Goal: Book appointment/travel/reservation

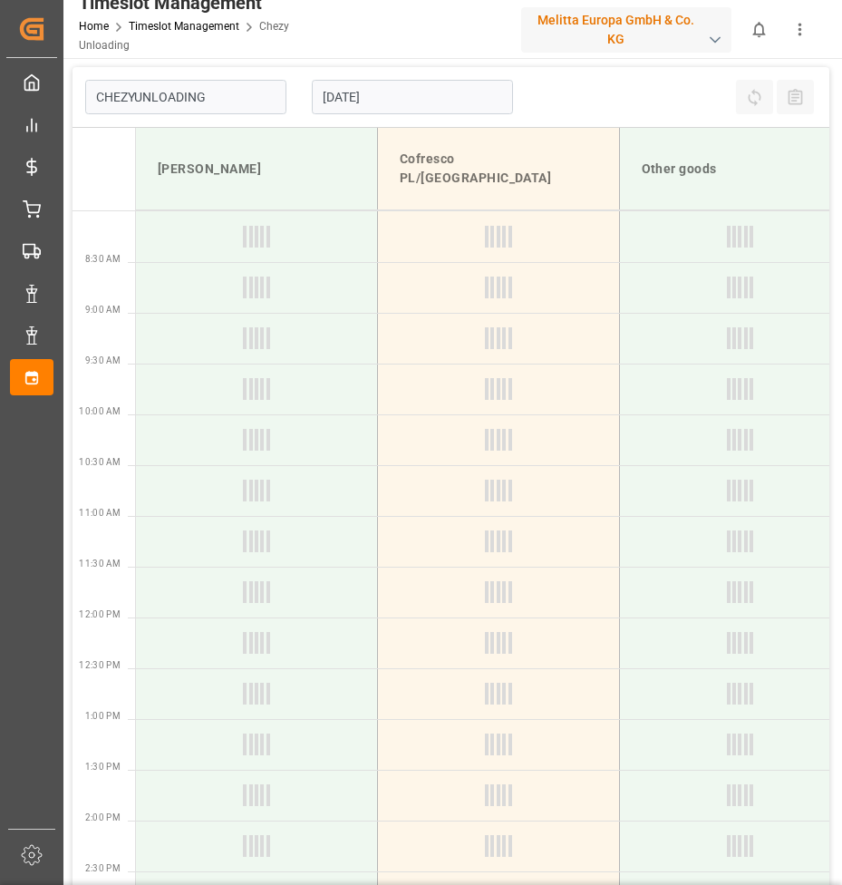
type input "Chezy Unloading"
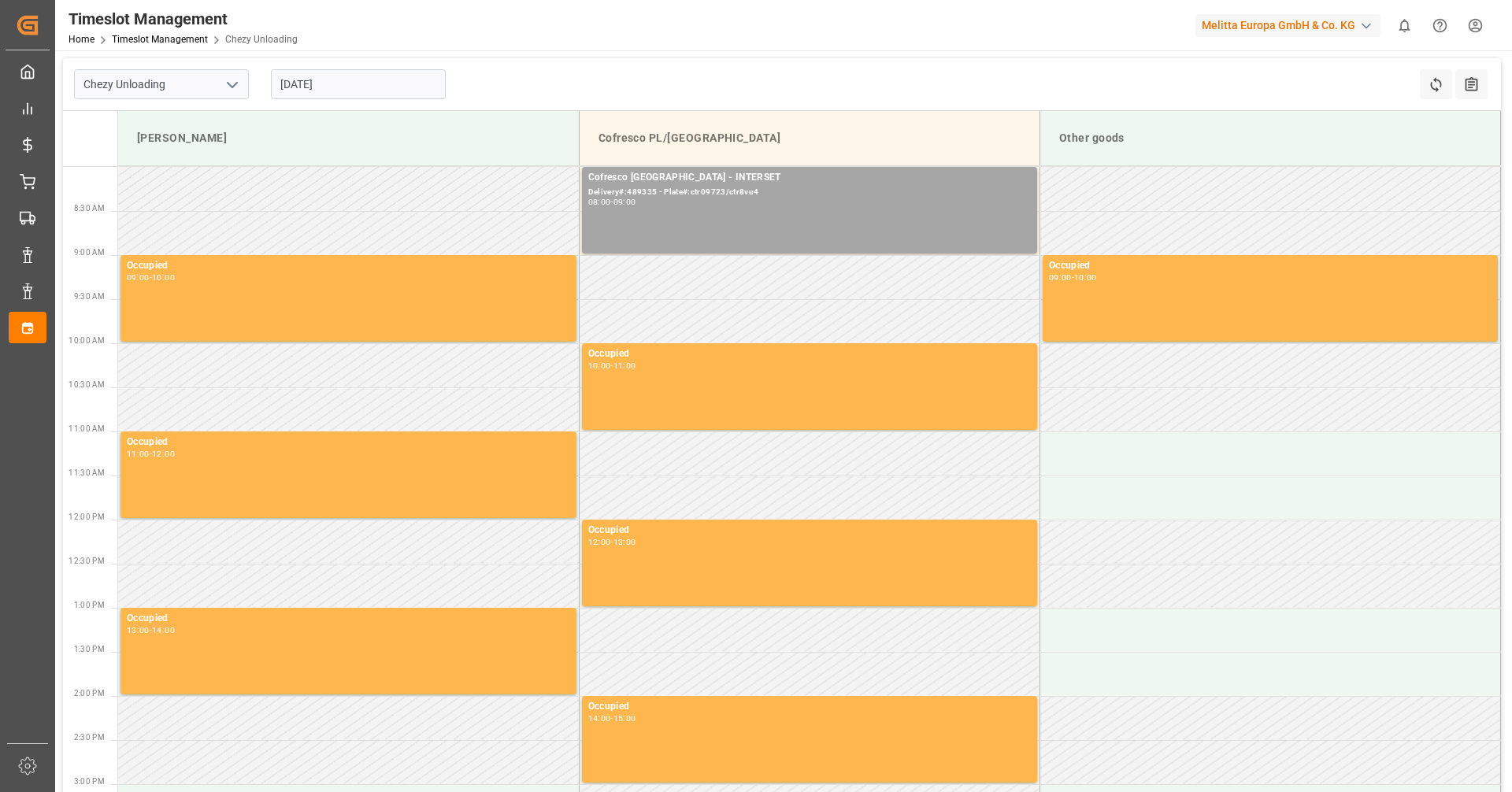
click at [330, 94] on input "[DATE]" at bounding box center [358, 84] width 175 height 30
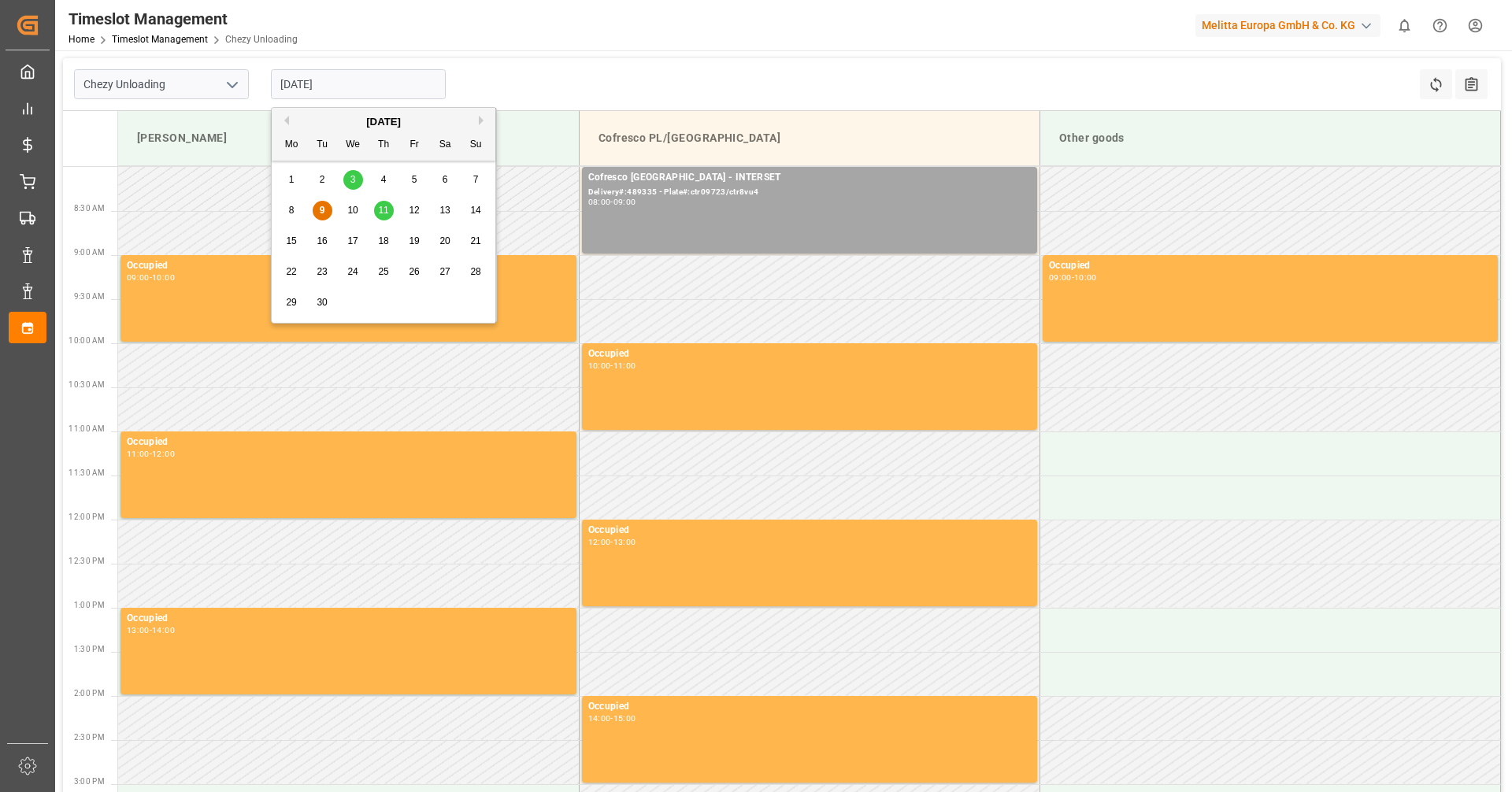
click at [382, 214] on span "11" at bounding box center [383, 210] width 10 height 11
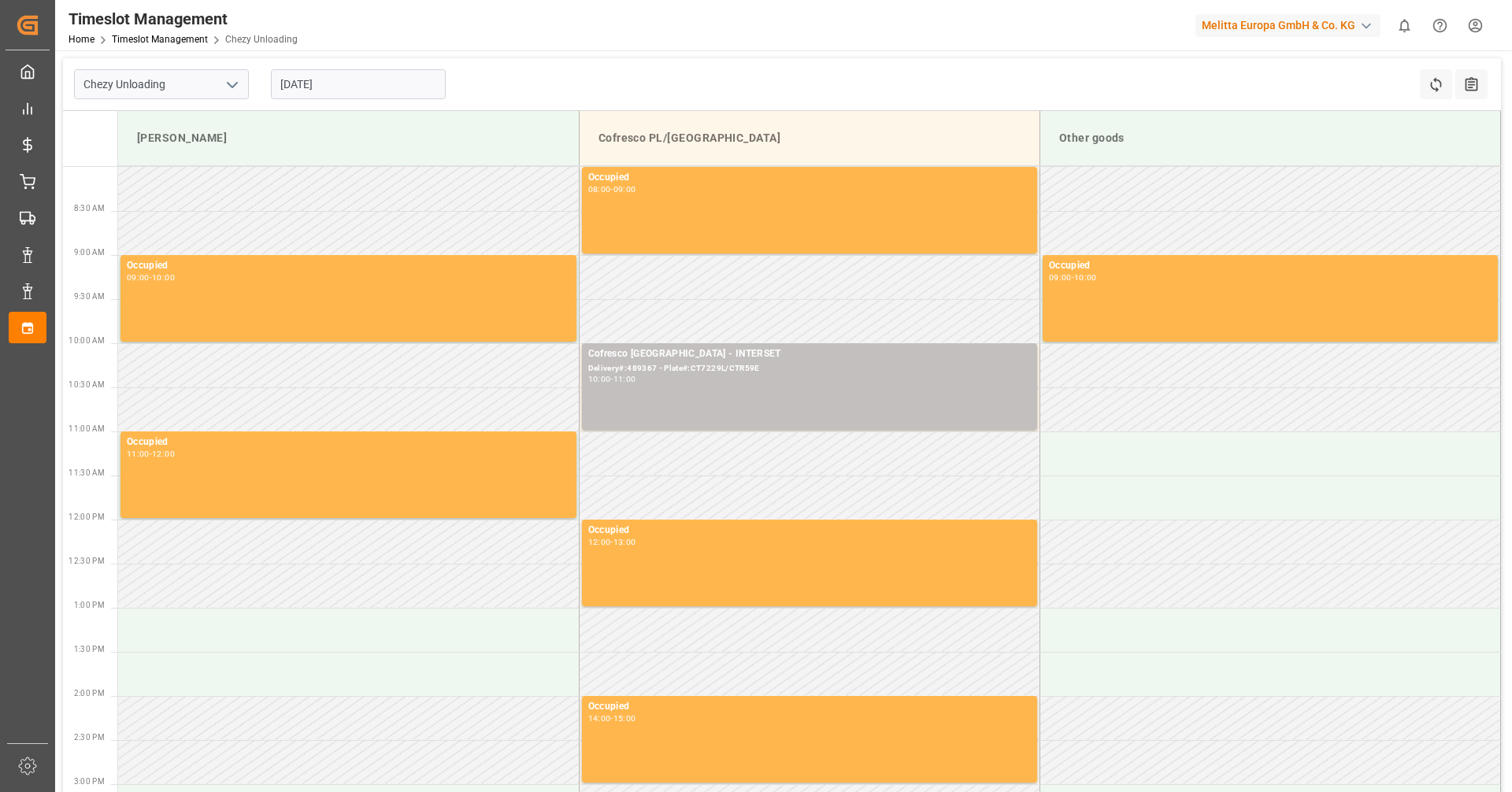
click at [358, 86] on input "[DATE]" at bounding box center [358, 84] width 175 height 30
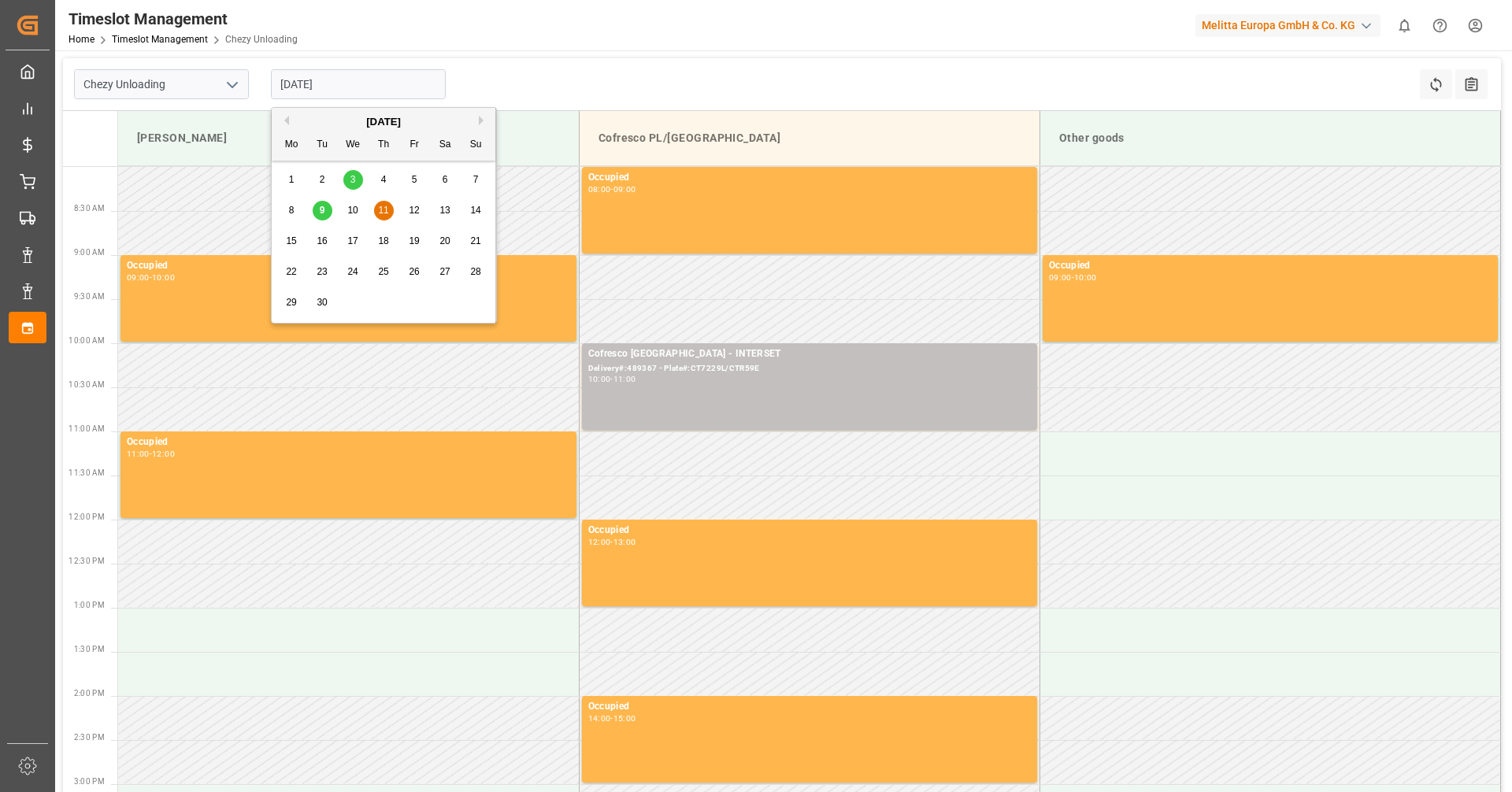
click at [324, 210] on span "9" at bounding box center [322, 210] width 5 height 11
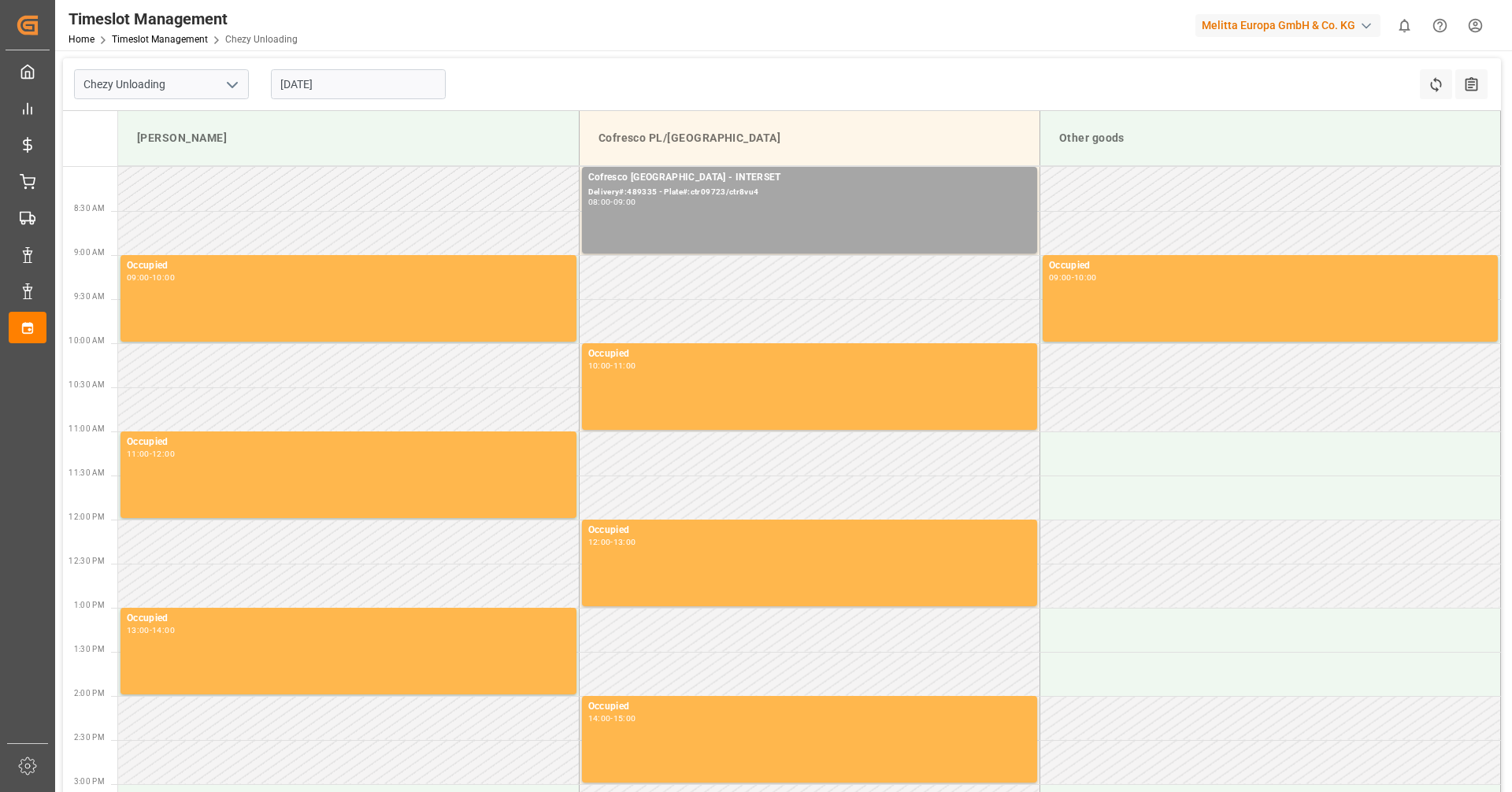
click at [349, 78] on input "[DATE]" at bounding box center [358, 84] width 175 height 30
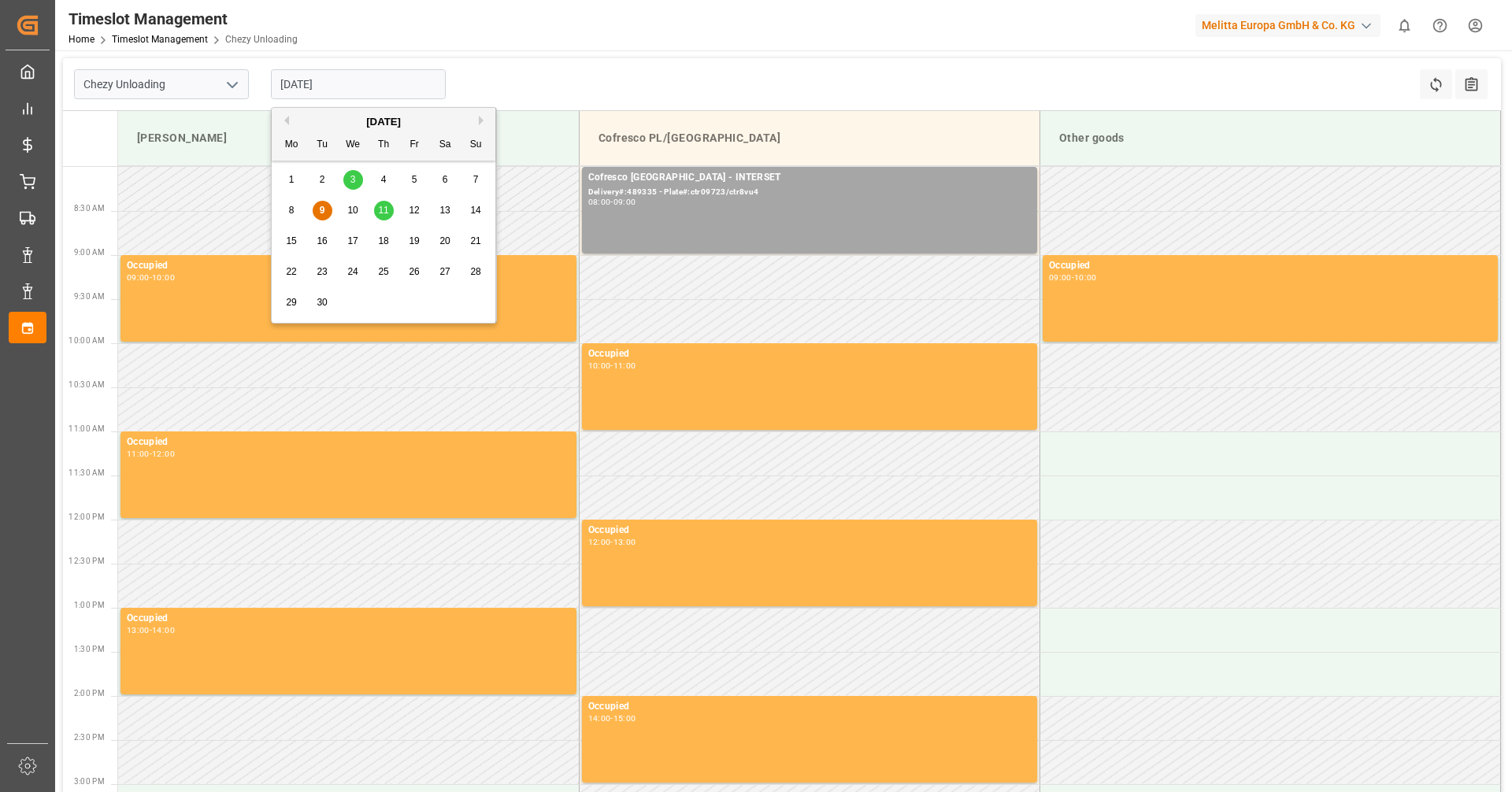
click at [355, 236] on span "17" at bounding box center [353, 241] width 10 height 11
type input "[DATE]"
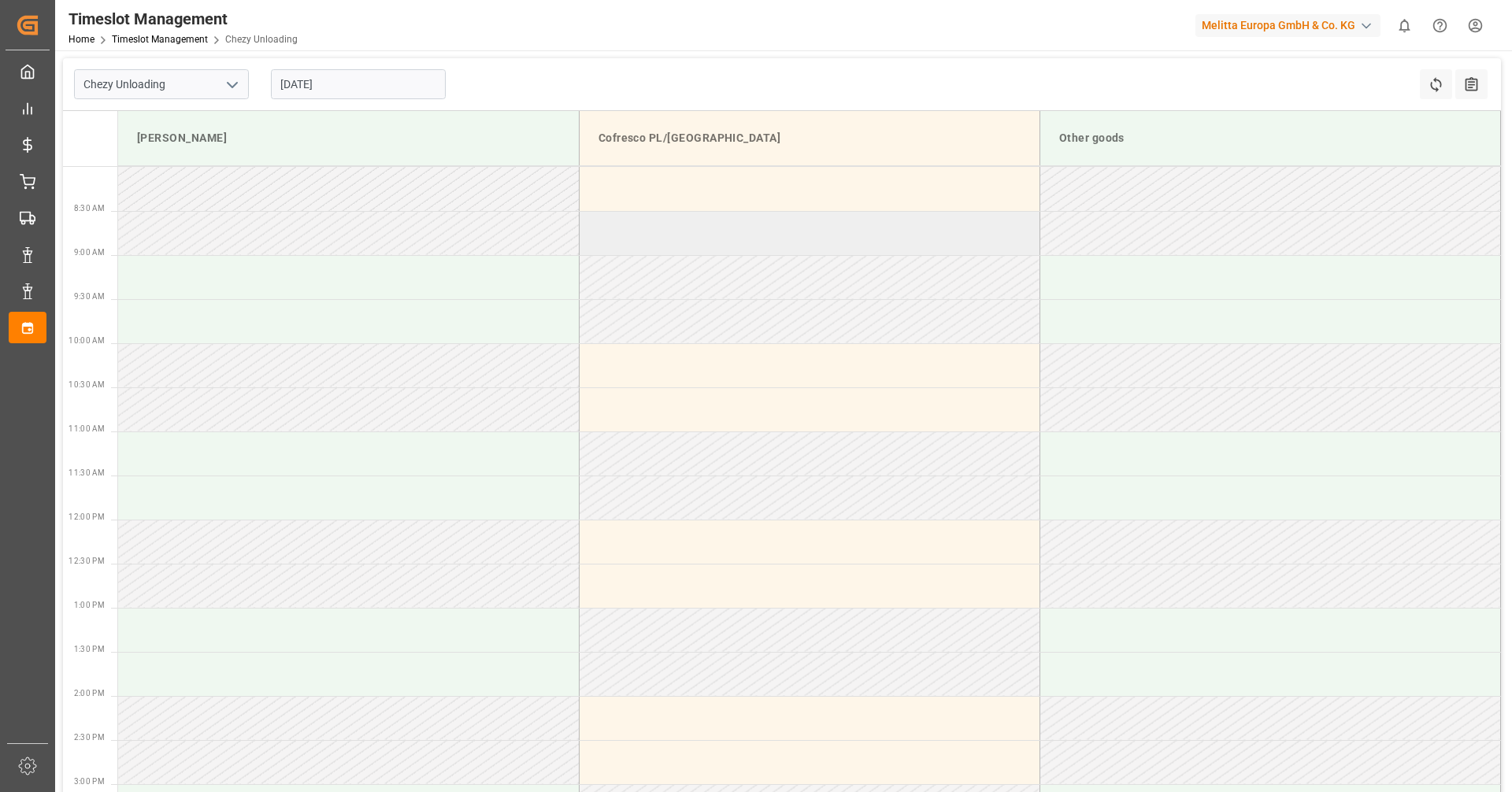
click at [710, 232] on td at bounding box center [809, 233] width 461 height 44
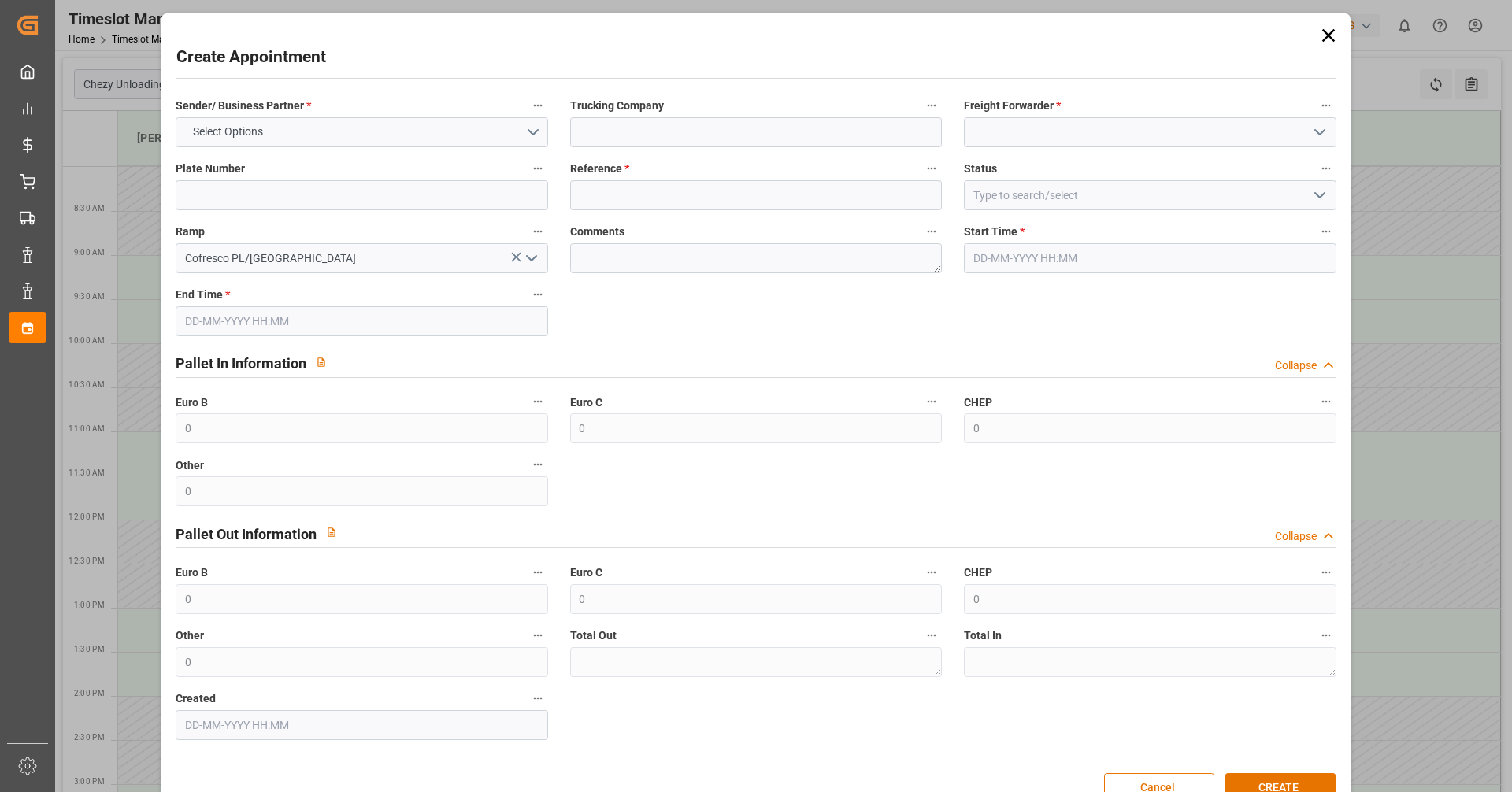
type input "[DATE] 08:30"
type input "[DATE] 09:30"
paste input "489444"
type input "489444"
click at [430, 141] on button "Select Options" at bounding box center [361, 132] width 372 height 30
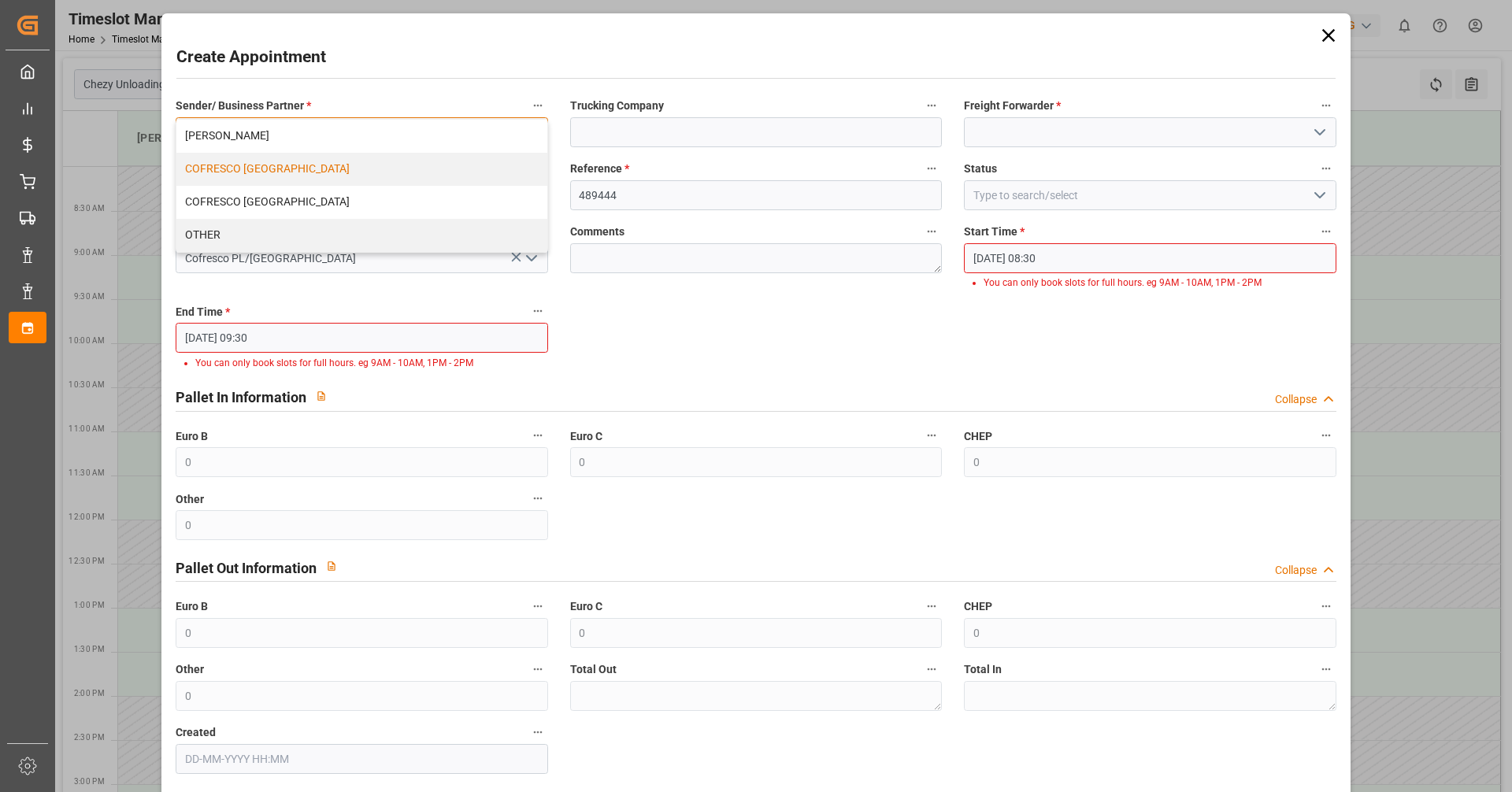
click at [332, 176] on div "COFRESCO [GEOGRAPHIC_DATA]" at bounding box center [361, 169] width 370 height 33
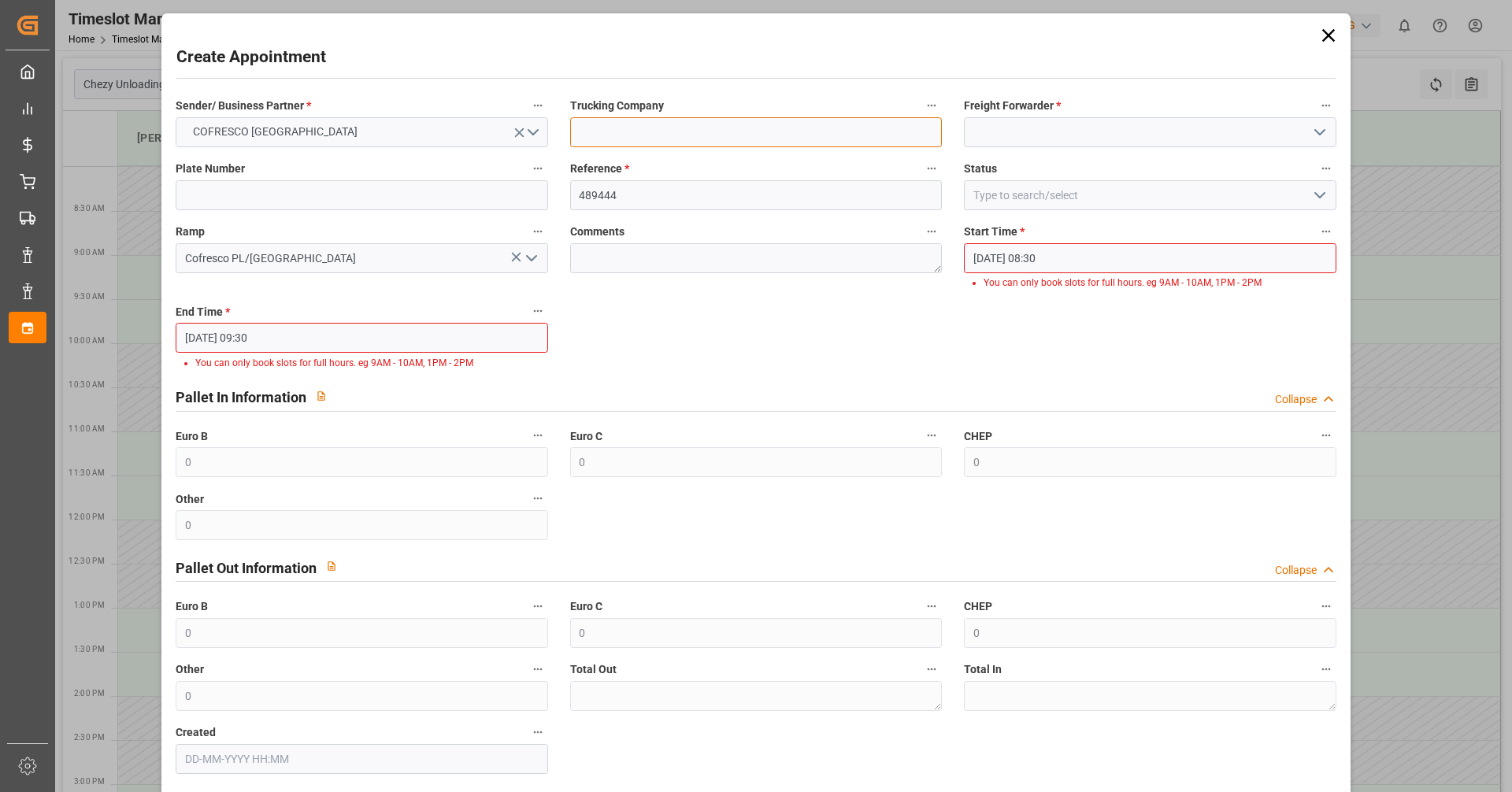
click at [613, 137] on input at bounding box center [756, 132] width 372 height 30
type input "I"
click at [731, 127] on input at bounding box center [1150, 132] width 372 height 30
click at [719, 124] on input "I" at bounding box center [756, 132] width 372 height 30
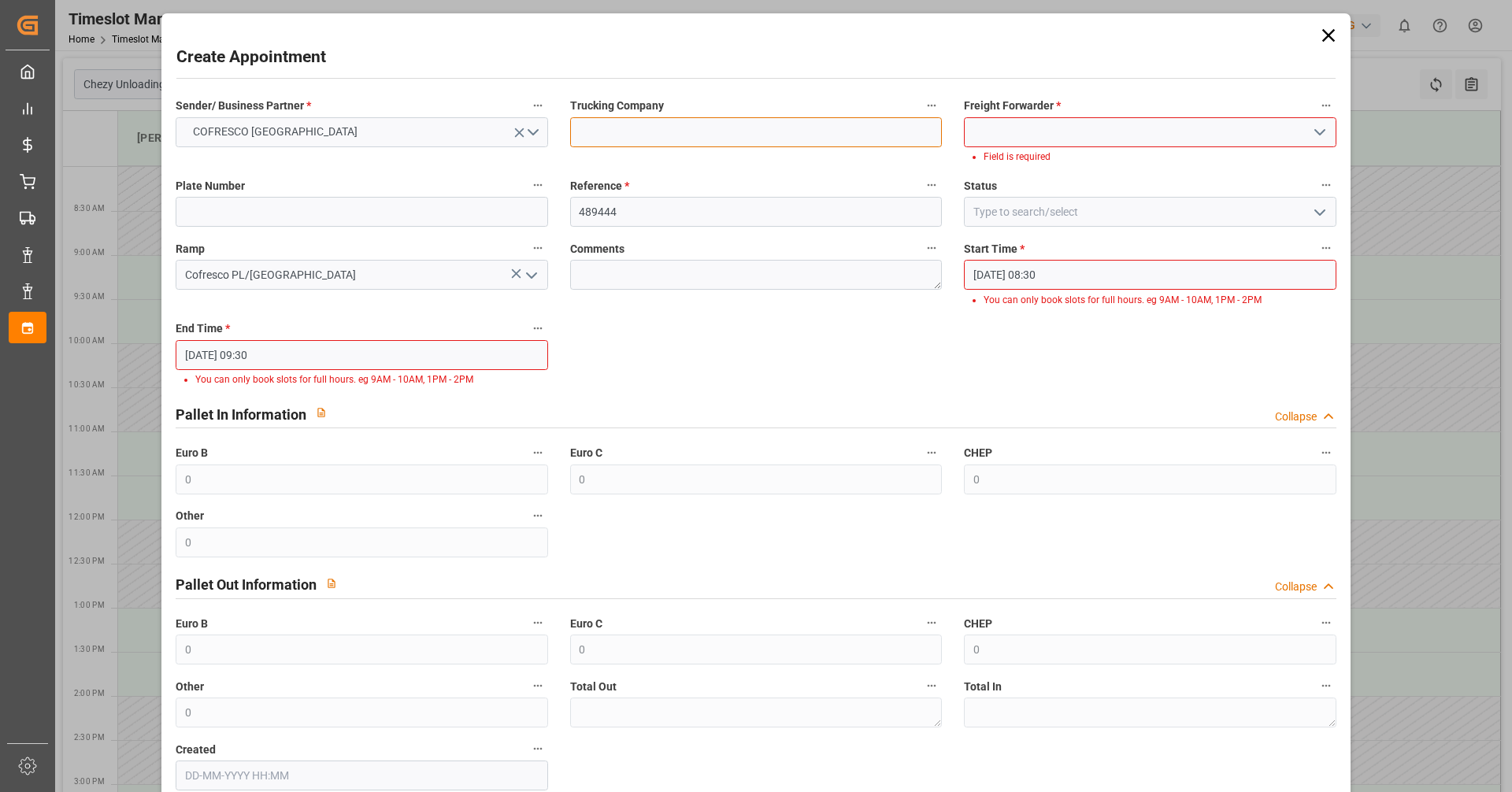
type input "I"
type input "INTERSET"
click at [731, 122] on input "INTERSET" at bounding box center [756, 132] width 372 height 30
type input "Interset Sp. z o.o."
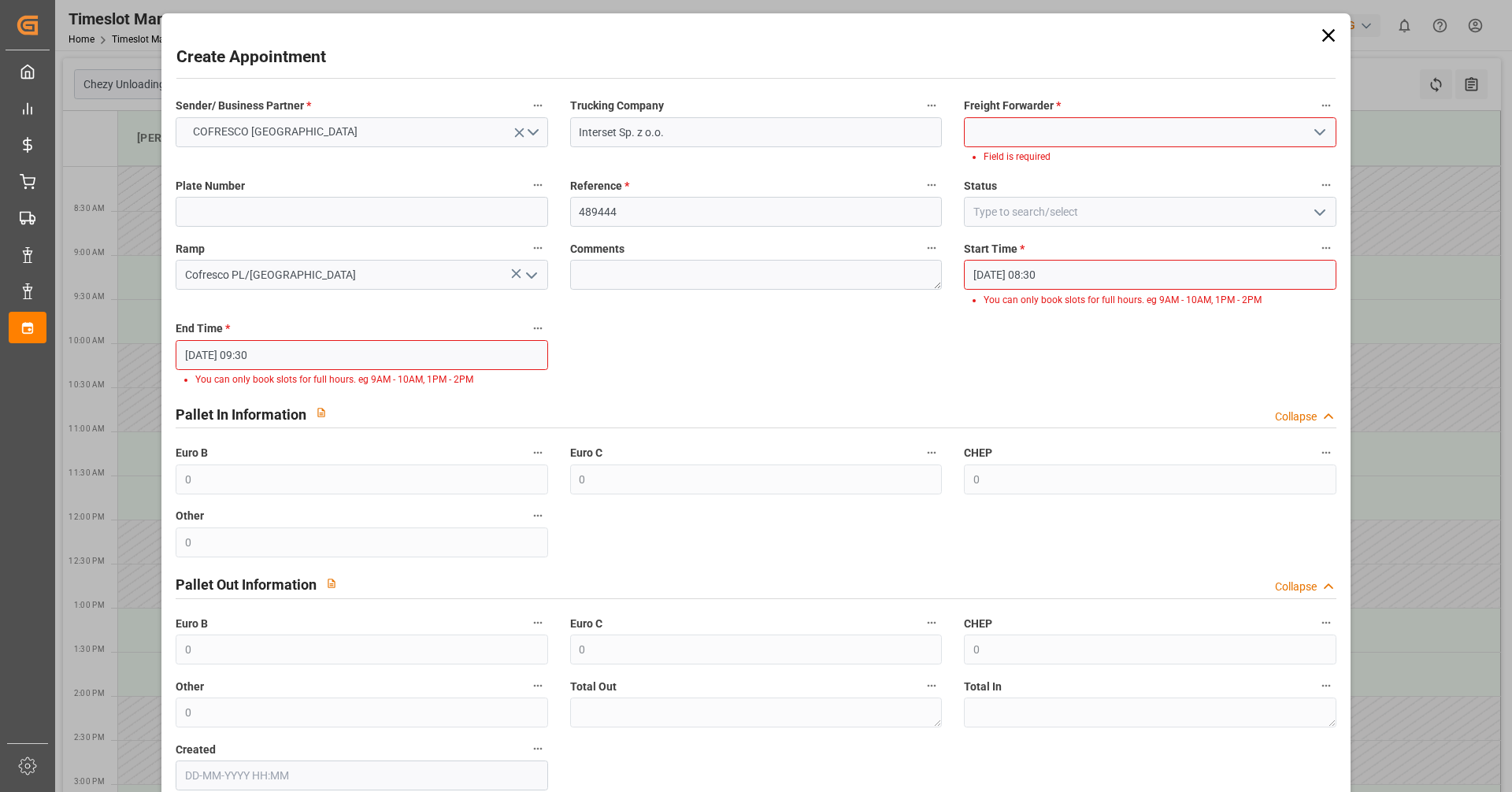
click at [731, 139] on input at bounding box center [1150, 132] width 372 height 30
click at [731, 137] on icon "open menu" at bounding box center [1320, 132] width 19 height 19
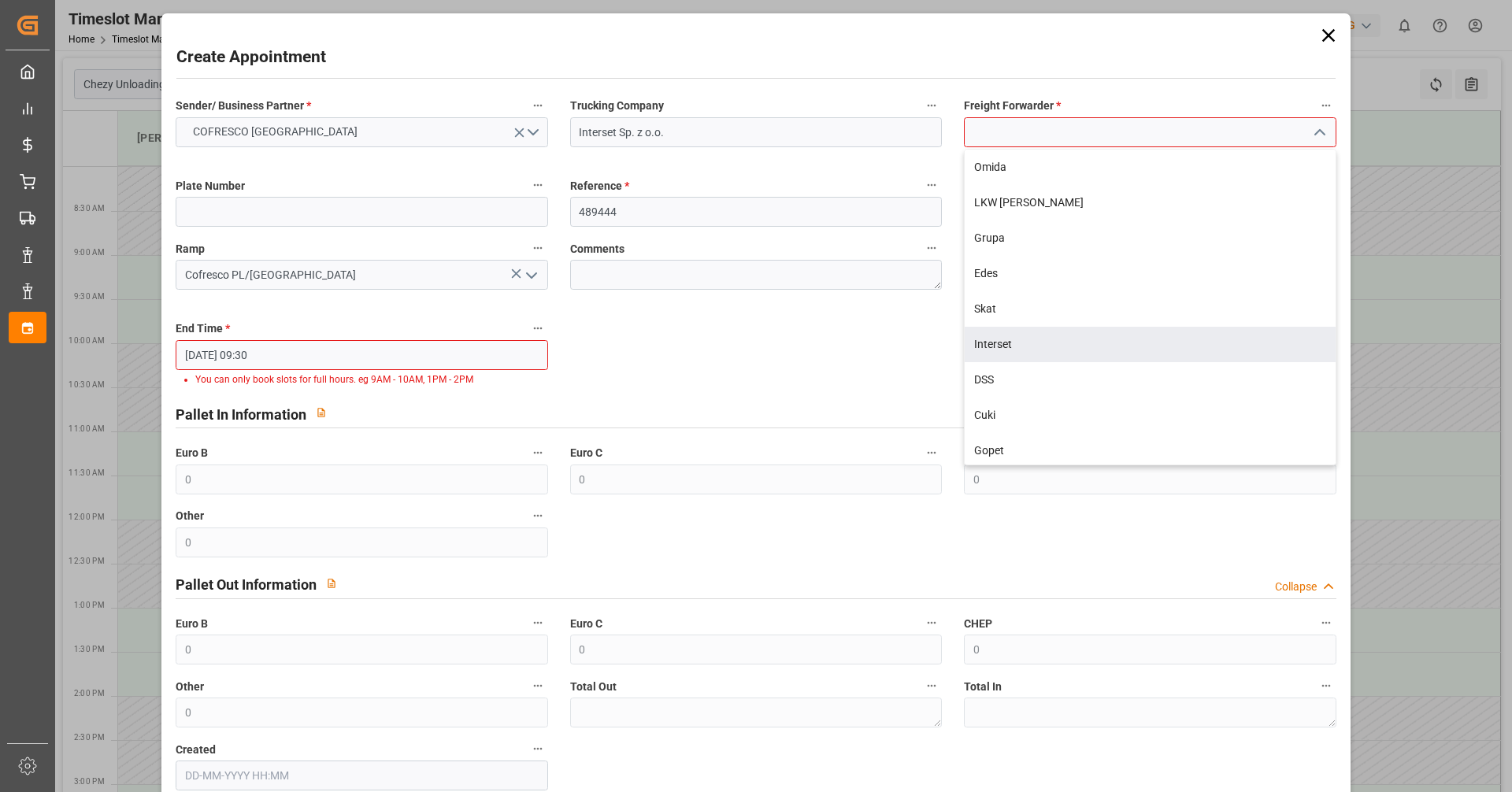
click at [731, 351] on div "Interset" at bounding box center [1150, 344] width 370 height 36
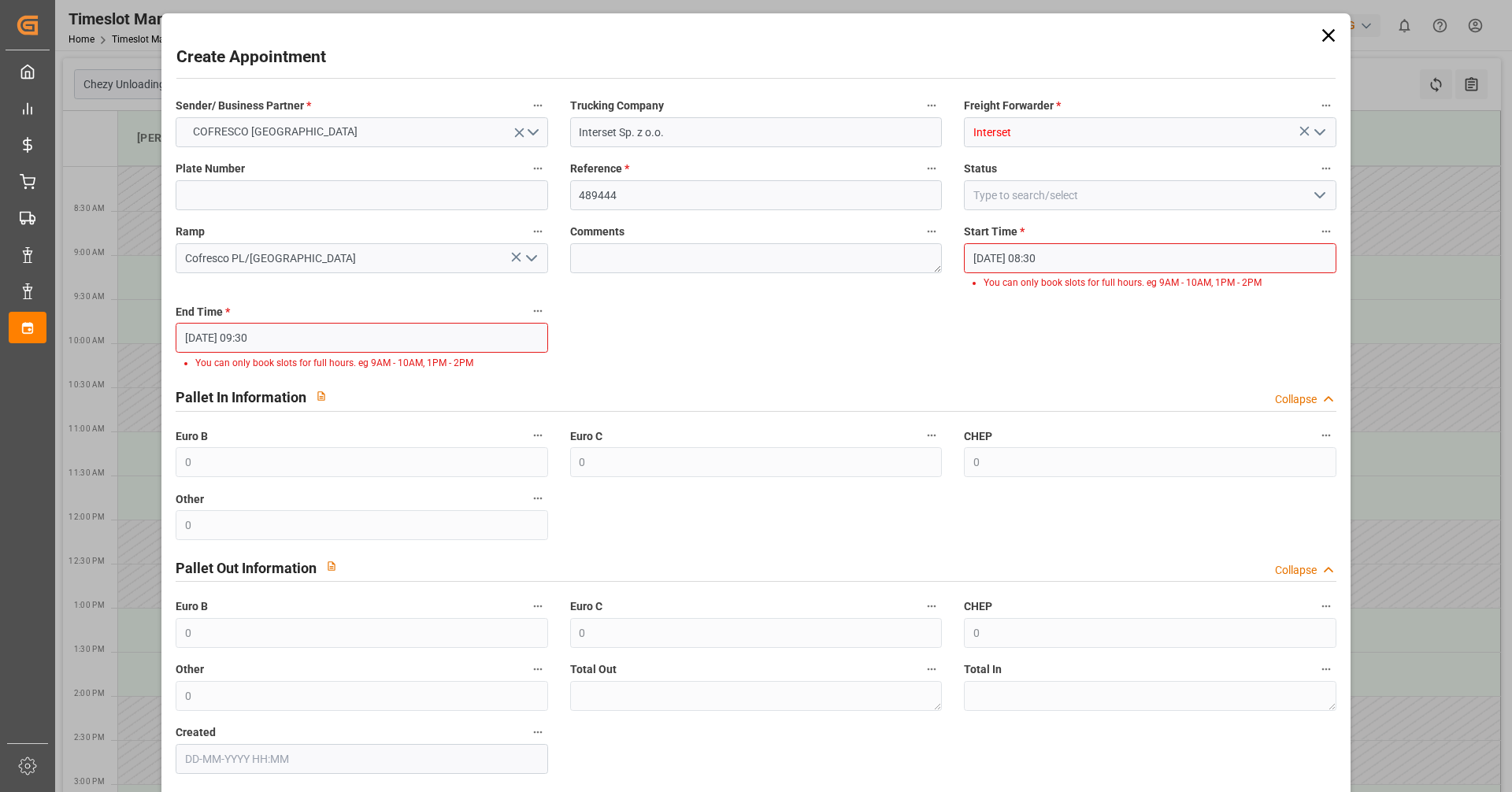
type input "Interset"
click at [332, 198] on input at bounding box center [361, 195] width 372 height 30
type input "ctr5107p/ct4381w"
click at [731, 256] on input "[DATE] 08:30" at bounding box center [1150, 258] width 372 height 30
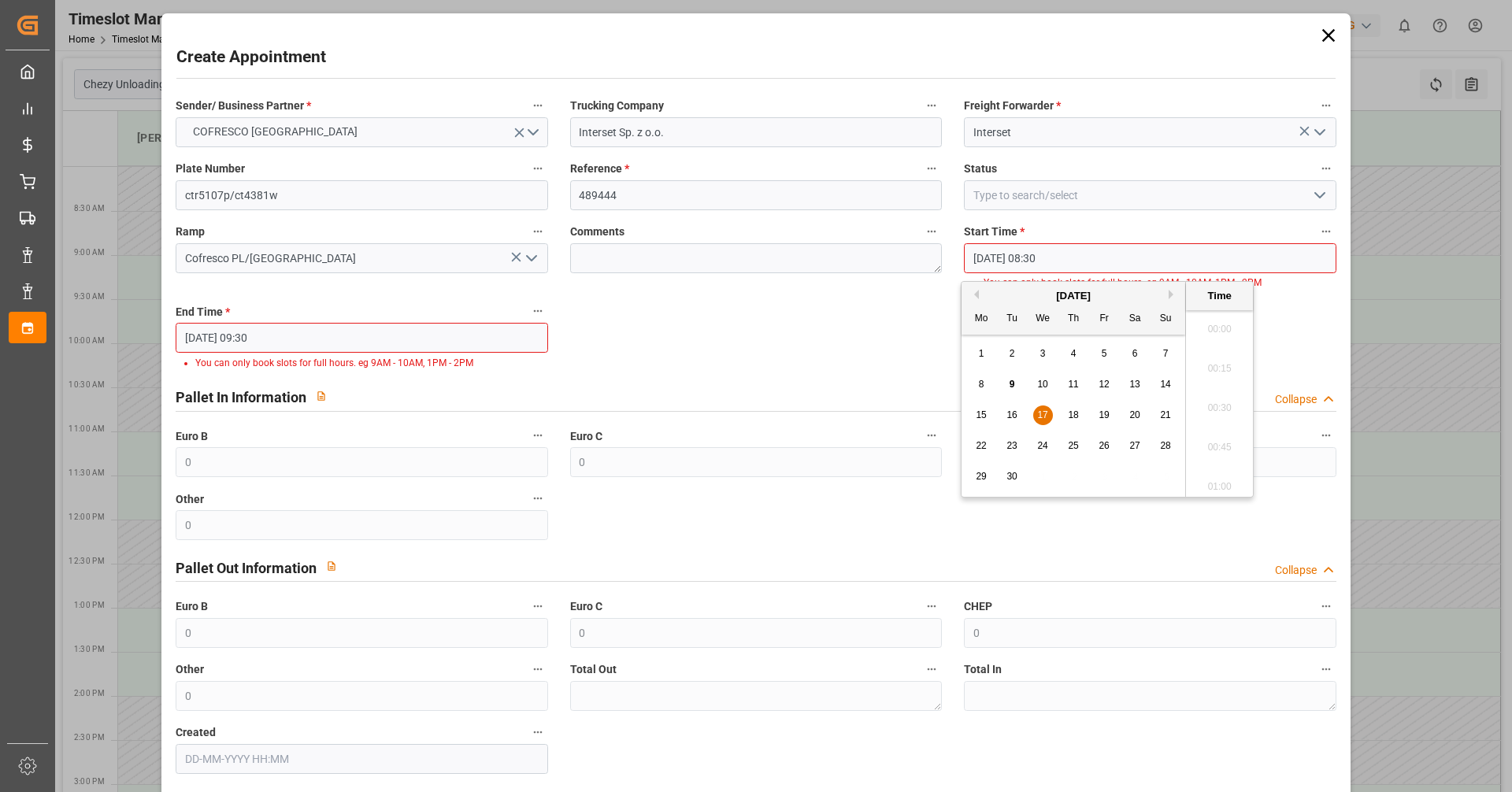
scroll to position [1265, 0]
click at [731, 414] on span "17" at bounding box center [1043, 414] width 10 height 11
click at [731, 323] on li "08:00" at bounding box center [1219, 324] width 67 height 39
type input "[DATE] 08:00"
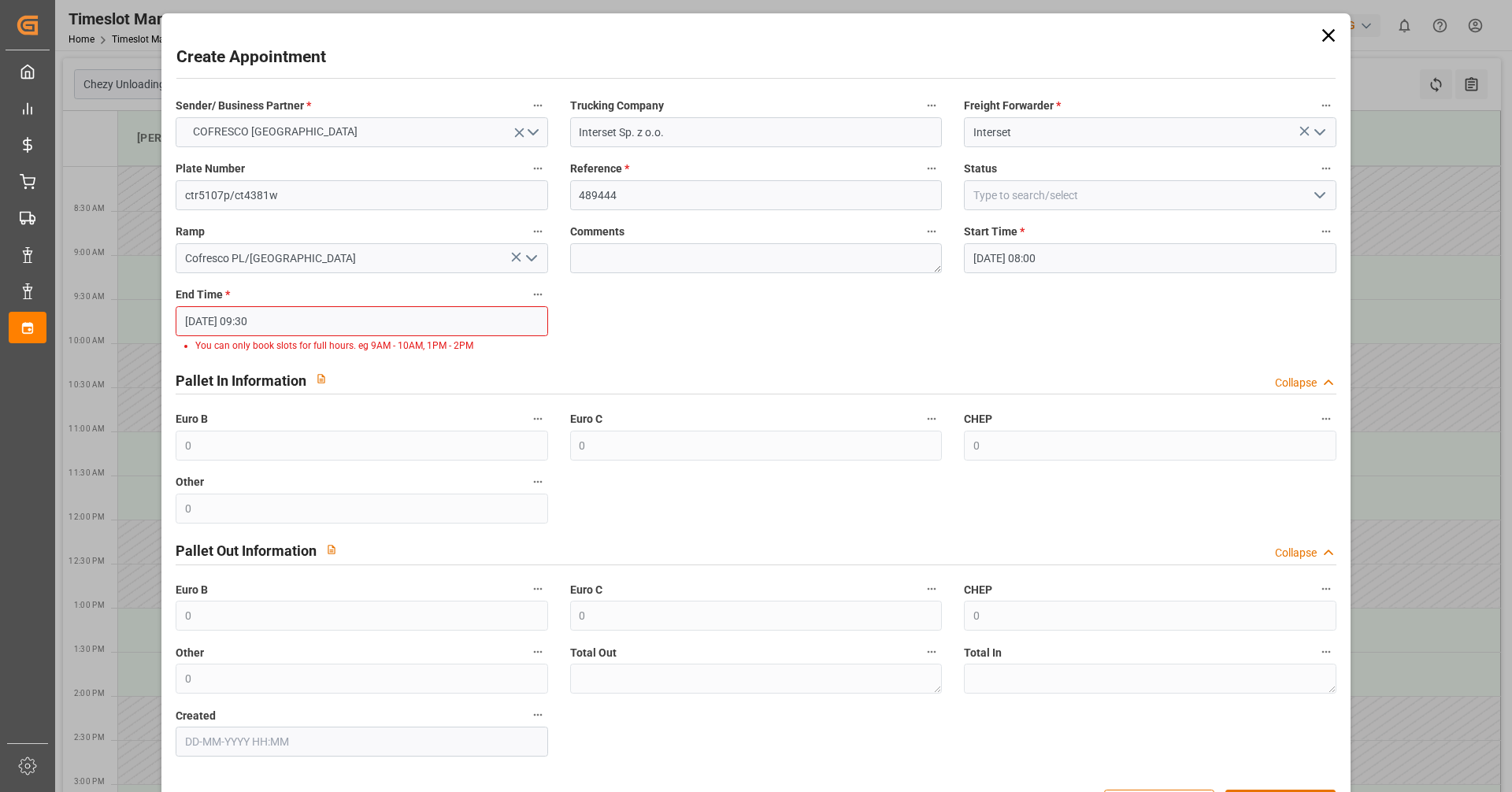
click at [329, 321] on input "[DATE] 09:30" at bounding box center [361, 321] width 372 height 30
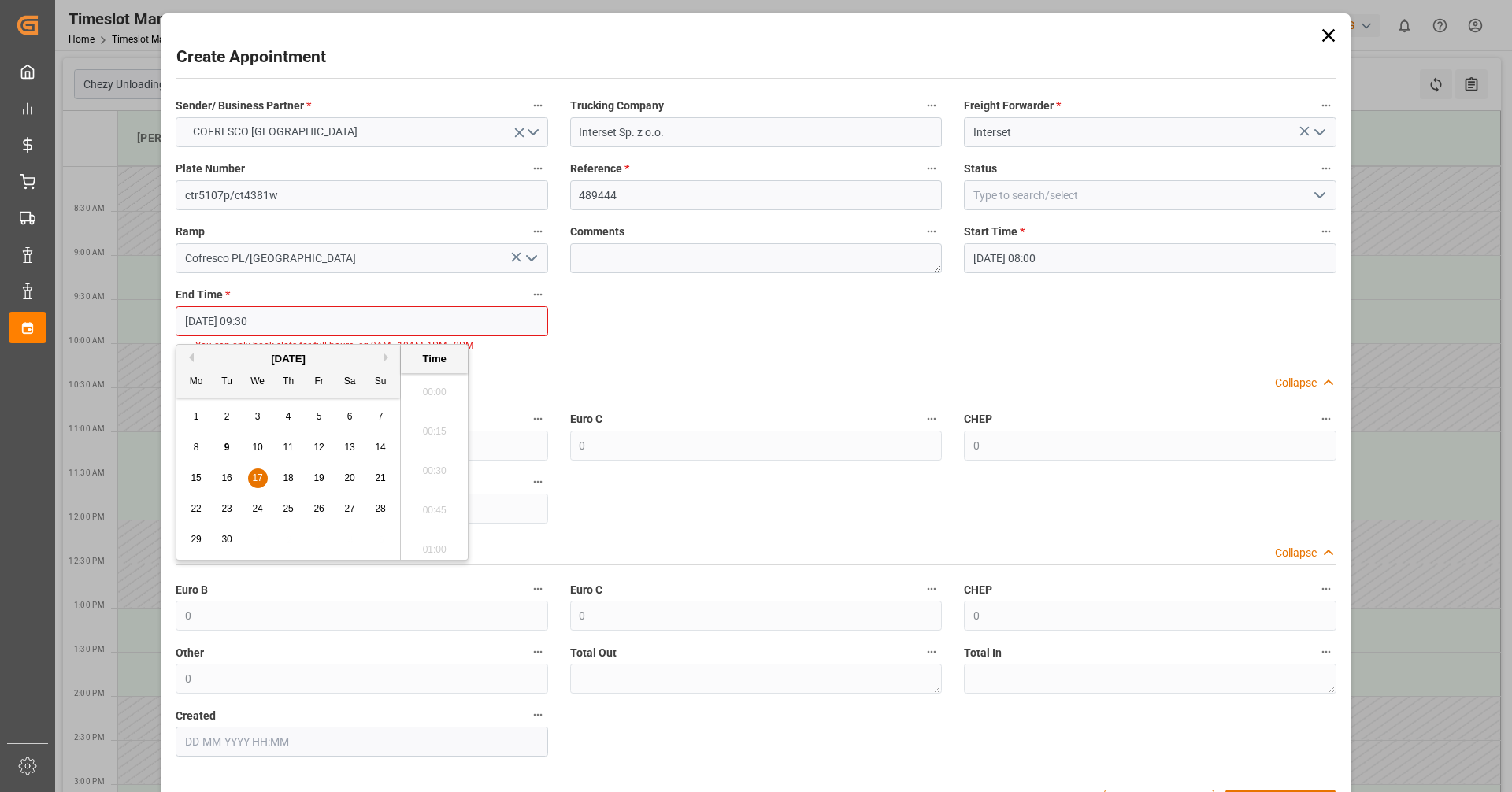
scroll to position [1422, 0]
click at [256, 480] on span "17" at bounding box center [257, 478] width 10 height 11
click at [441, 398] on li "09:00" at bounding box center [434, 386] width 67 height 39
type input "[DATE] 09:00"
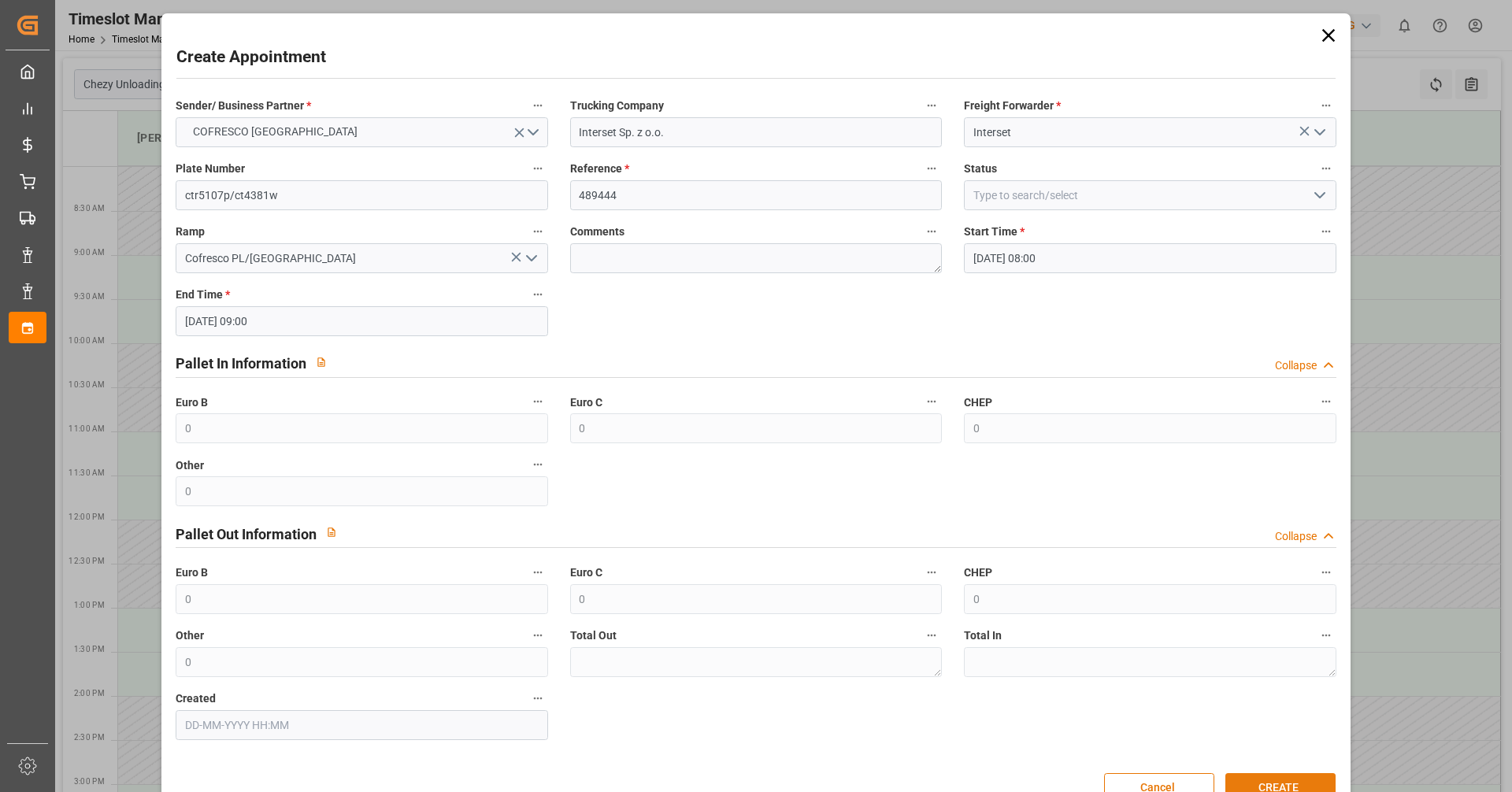
click at [731, 768] on button "CREATE" at bounding box center [1280, 788] width 110 height 30
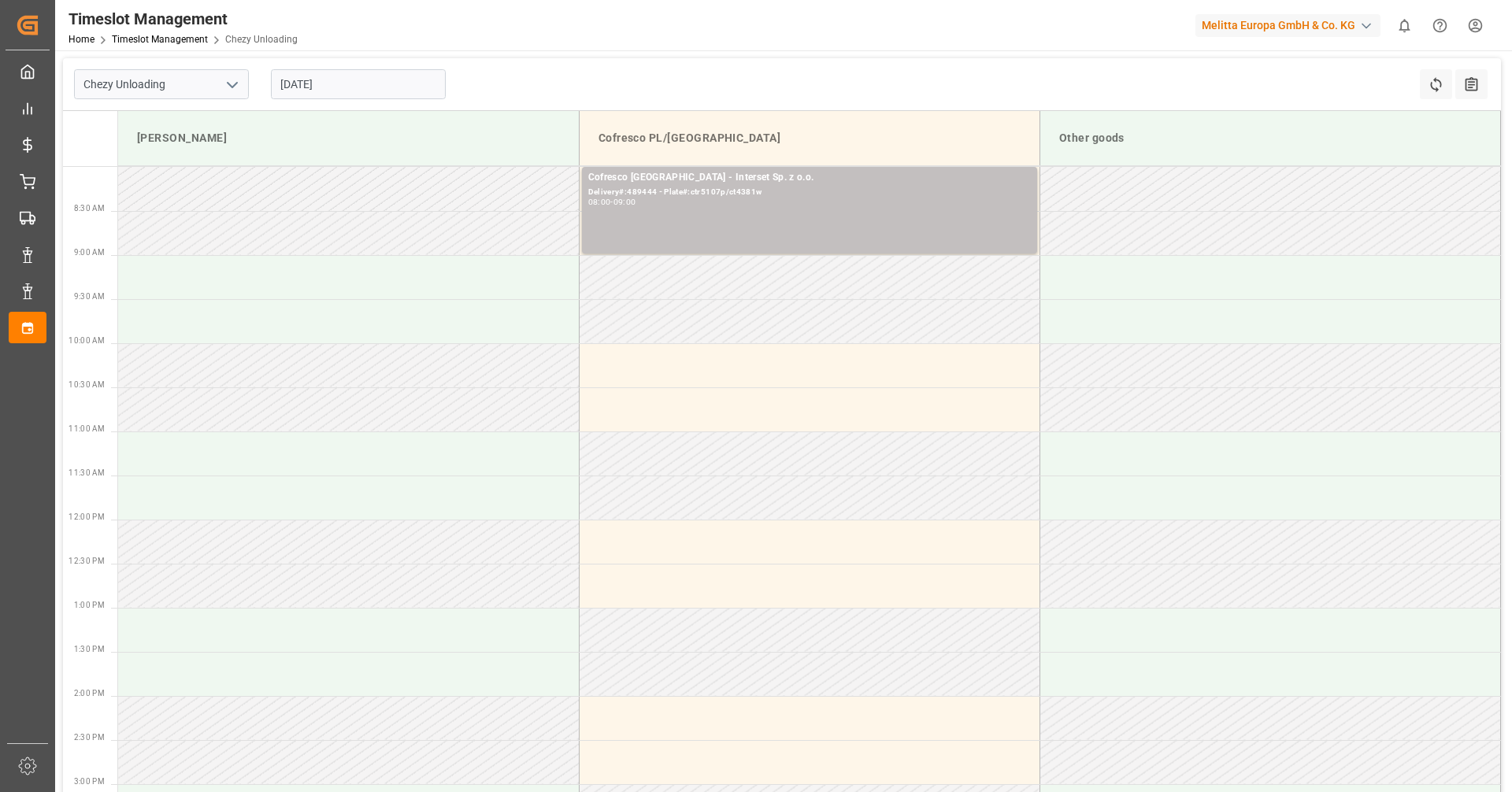
click at [308, 88] on input "[DATE]" at bounding box center [358, 84] width 175 height 30
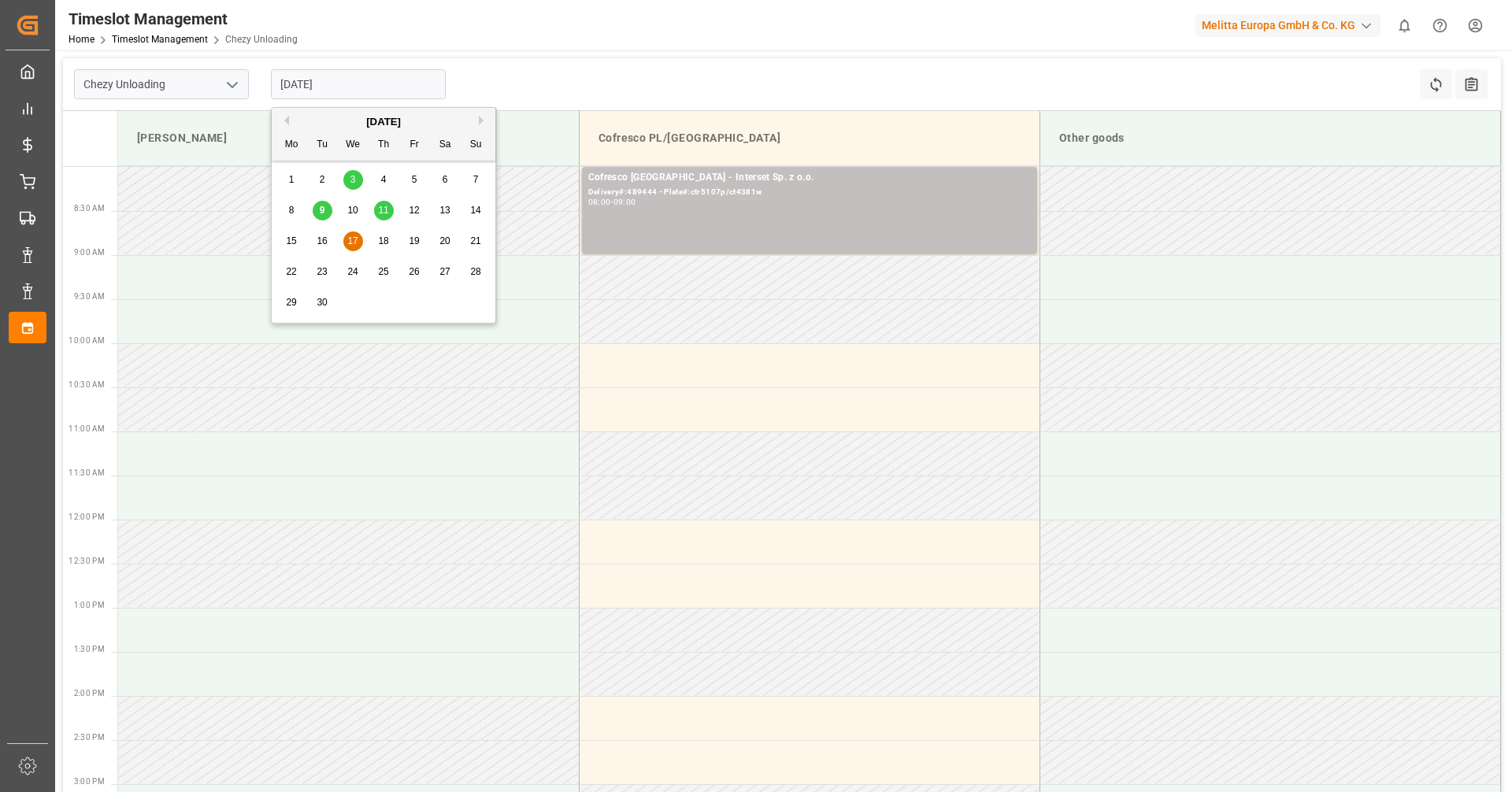
click at [320, 207] on span "9" at bounding box center [322, 210] width 5 height 11
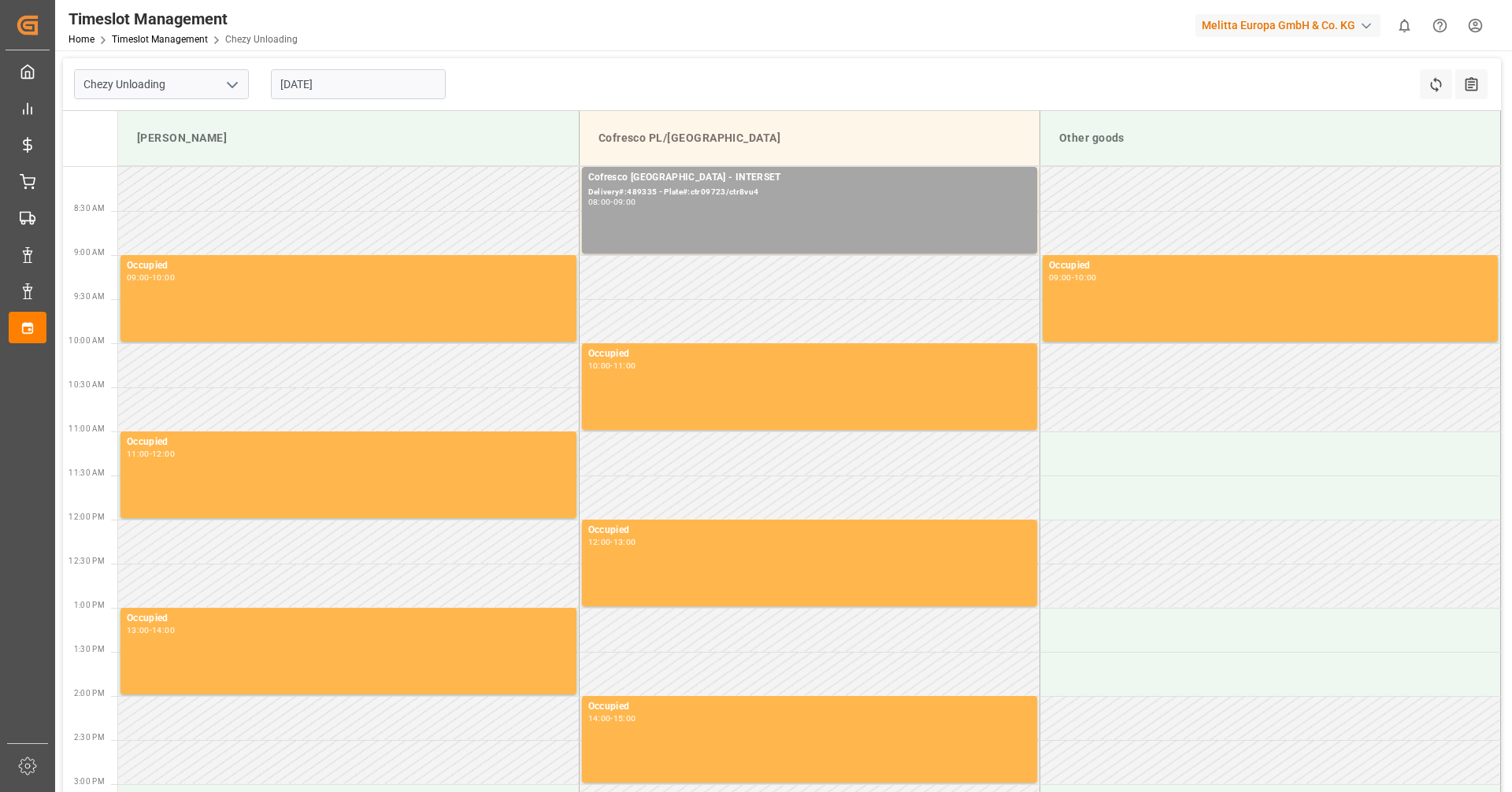
click at [276, 81] on input "[DATE]" at bounding box center [358, 84] width 175 height 30
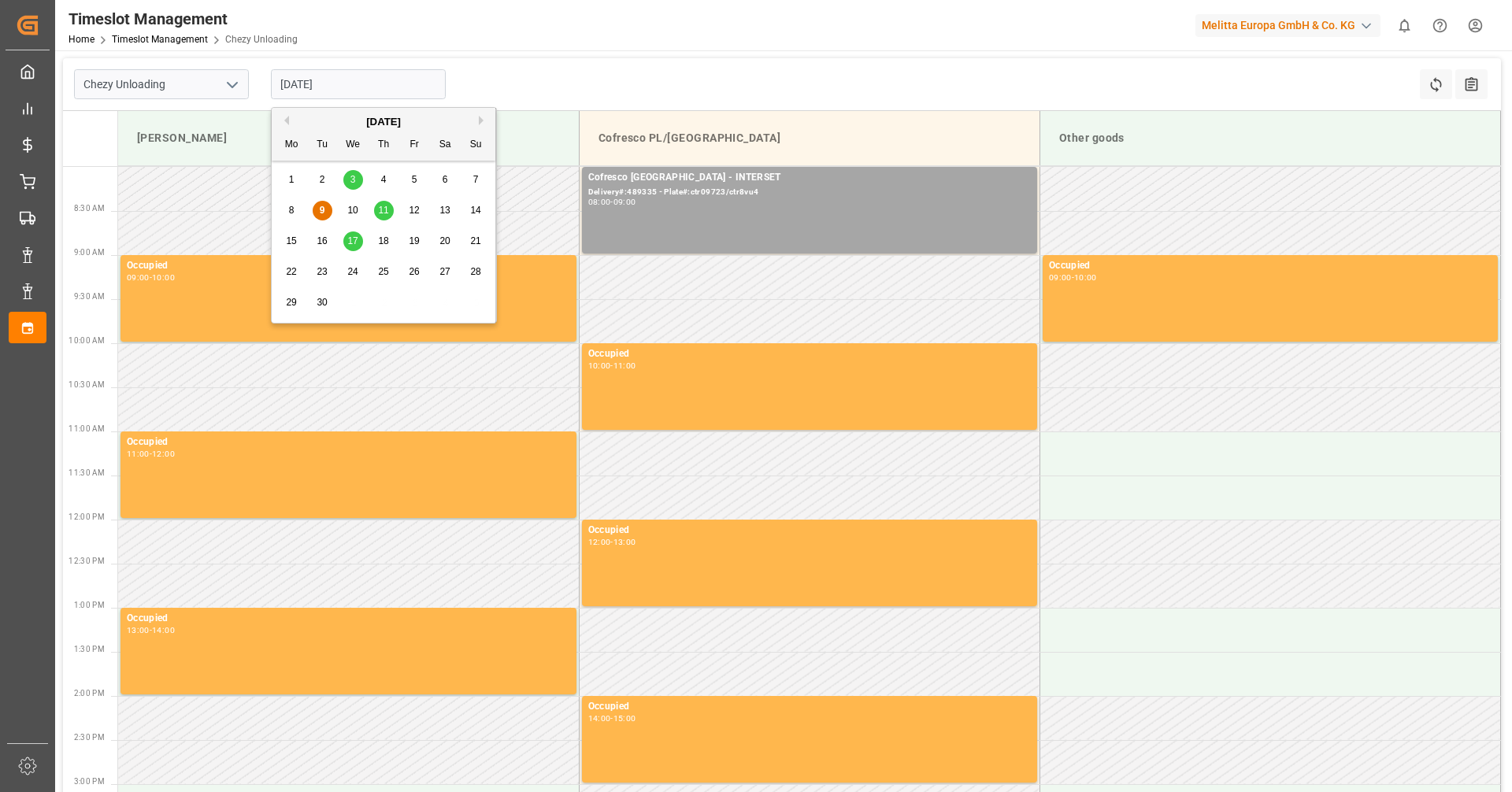
click at [361, 222] on div "8 9 10 11 12 13 14" at bounding box center [383, 210] width 215 height 30
click at [355, 214] on span "10" at bounding box center [353, 210] width 10 height 11
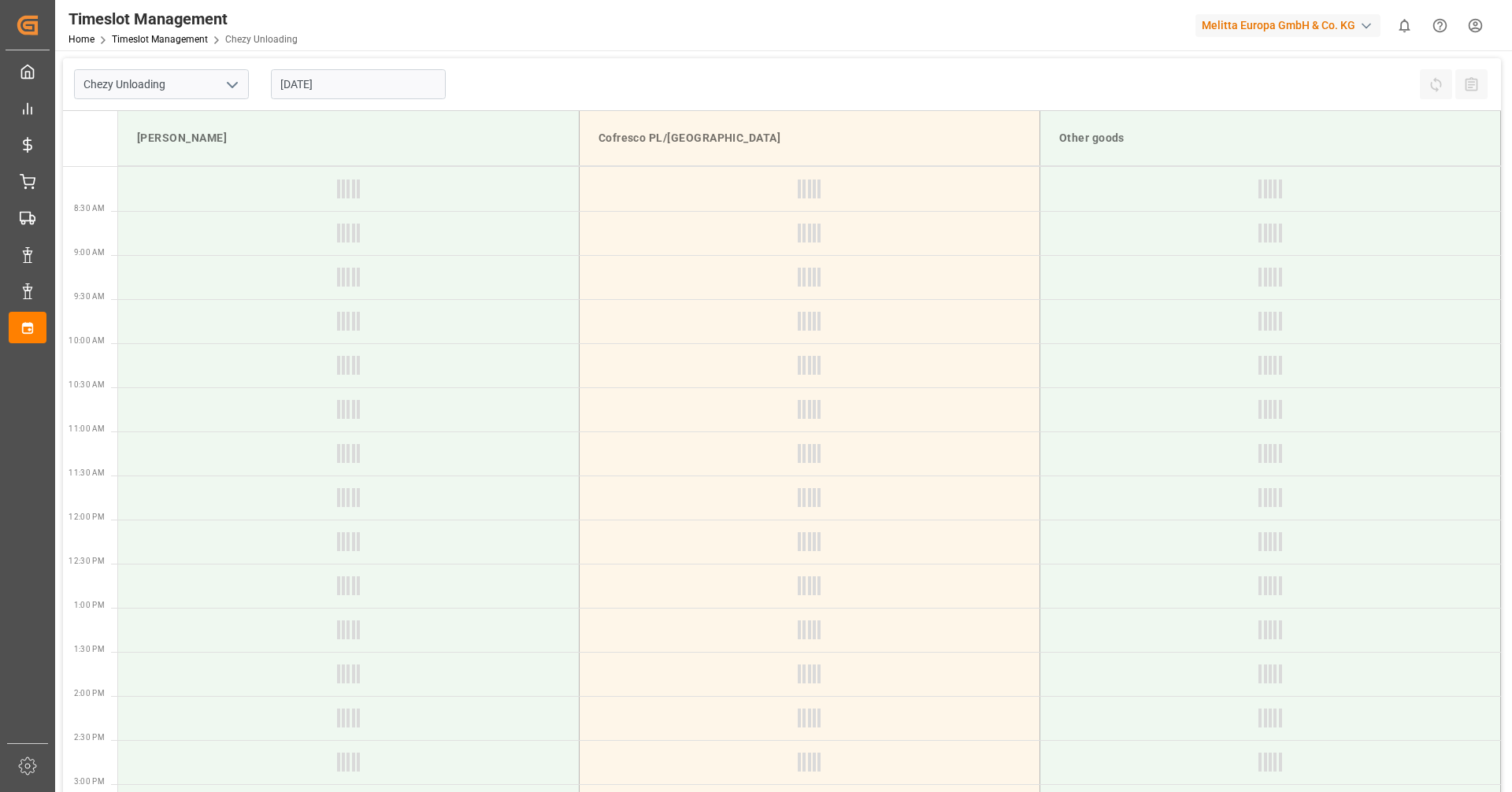
click at [334, 87] on input "[DATE]" at bounding box center [358, 84] width 175 height 30
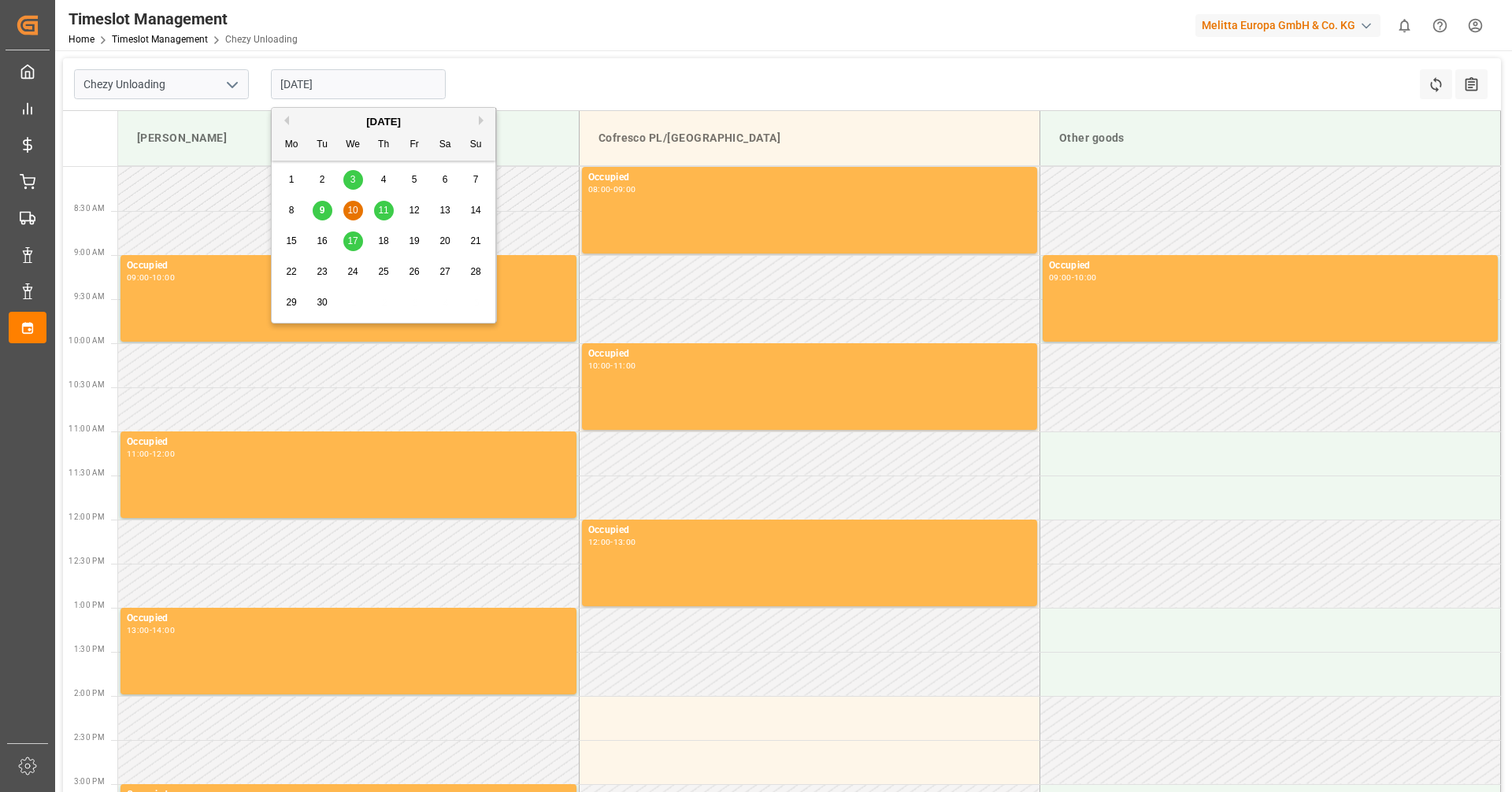
click at [327, 209] on div "9" at bounding box center [322, 211] width 20 height 19
type input "[DATE]"
